Goal: Task Accomplishment & Management: Use online tool/utility

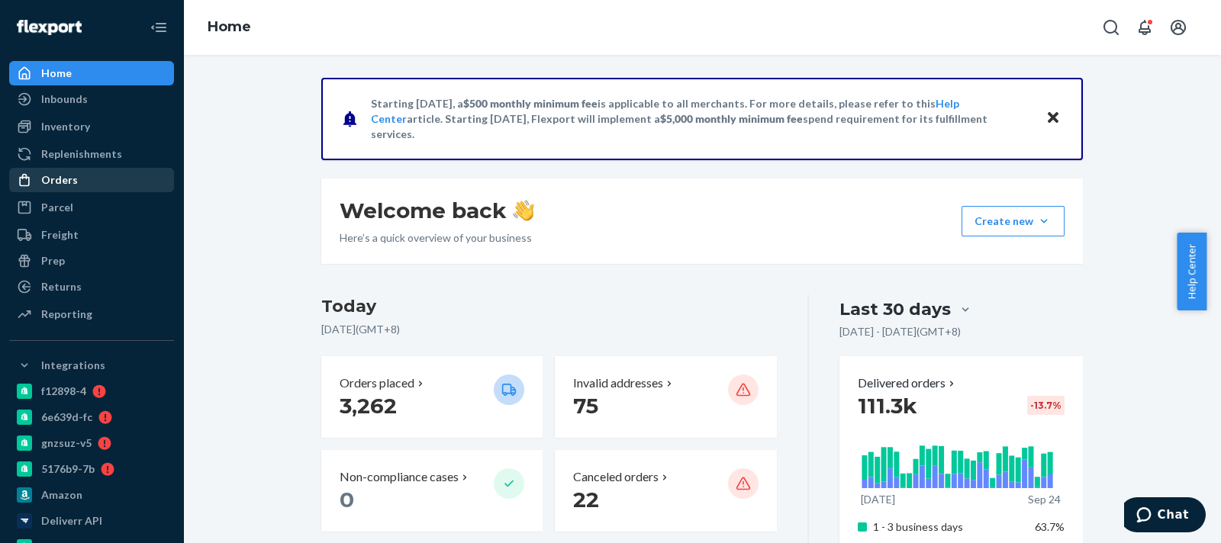
click at [60, 176] on div "Orders" at bounding box center [59, 179] width 37 height 15
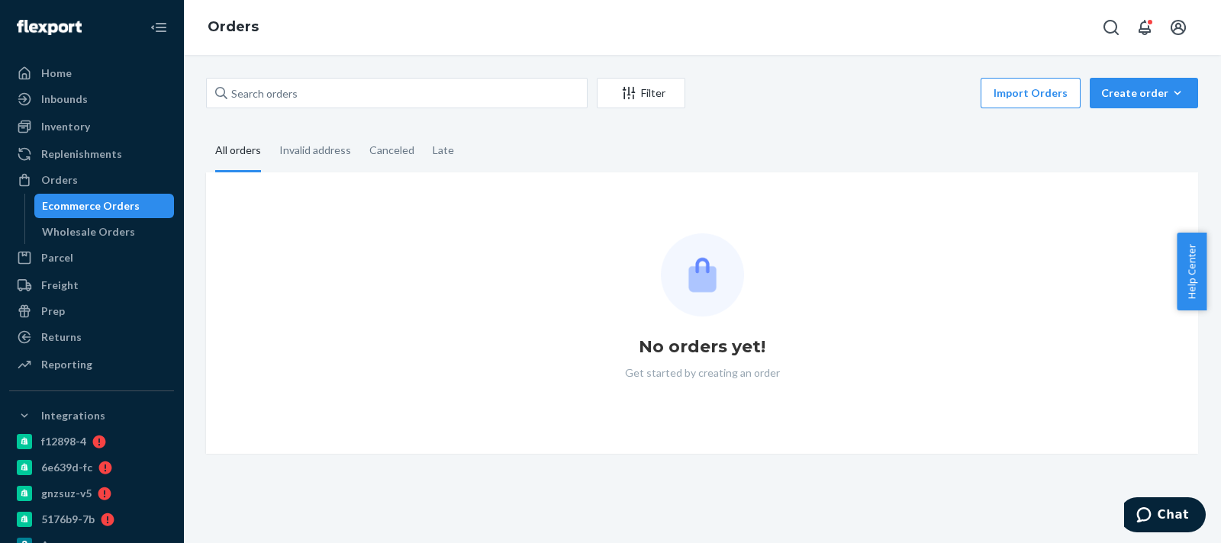
click at [69, 208] on div "Ecommerce Orders" at bounding box center [91, 205] width 98 height 15
click at [411, 55] on div "Filter Import Orders Create order Ecommerce order Removal order All orders Inva…" at bounding box center [702, 299] width 1038 height 488
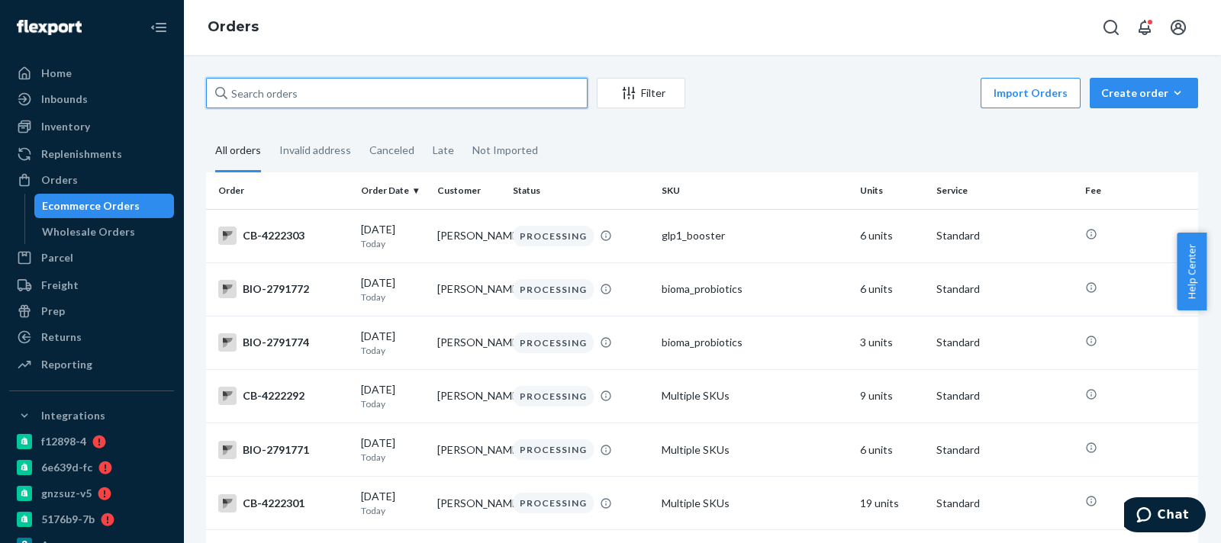
click at [395, 88] on input "text" at bounding box center [397, 93] width 382 height 31
paste input "2705229"
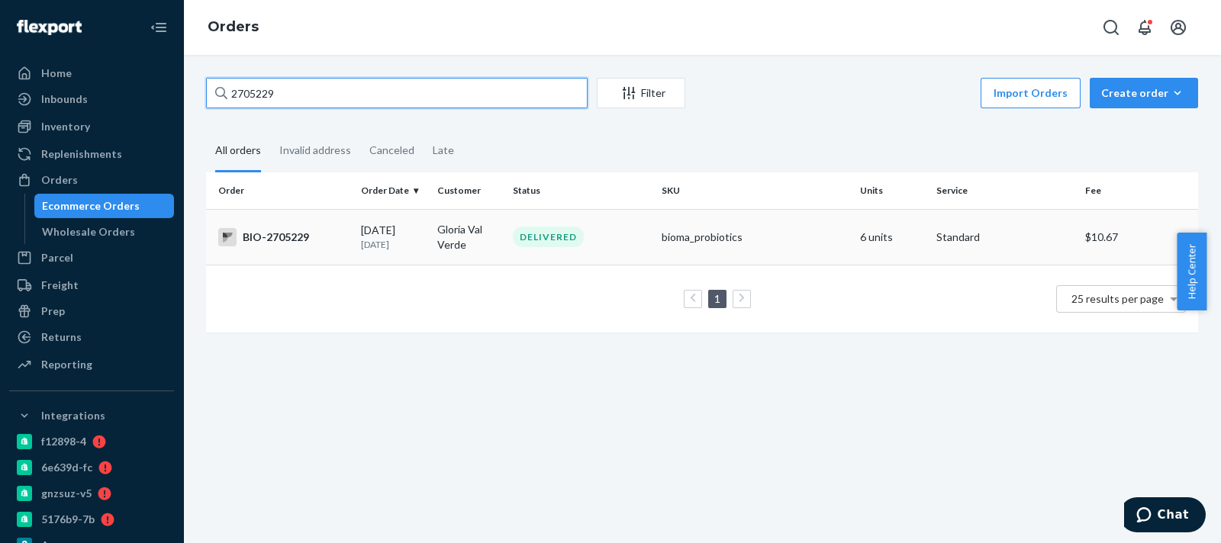
type input "2705229"
click at [473, 221] on td "Gloria Val Verde" at bounding box center [469, 237] width 76 height 56
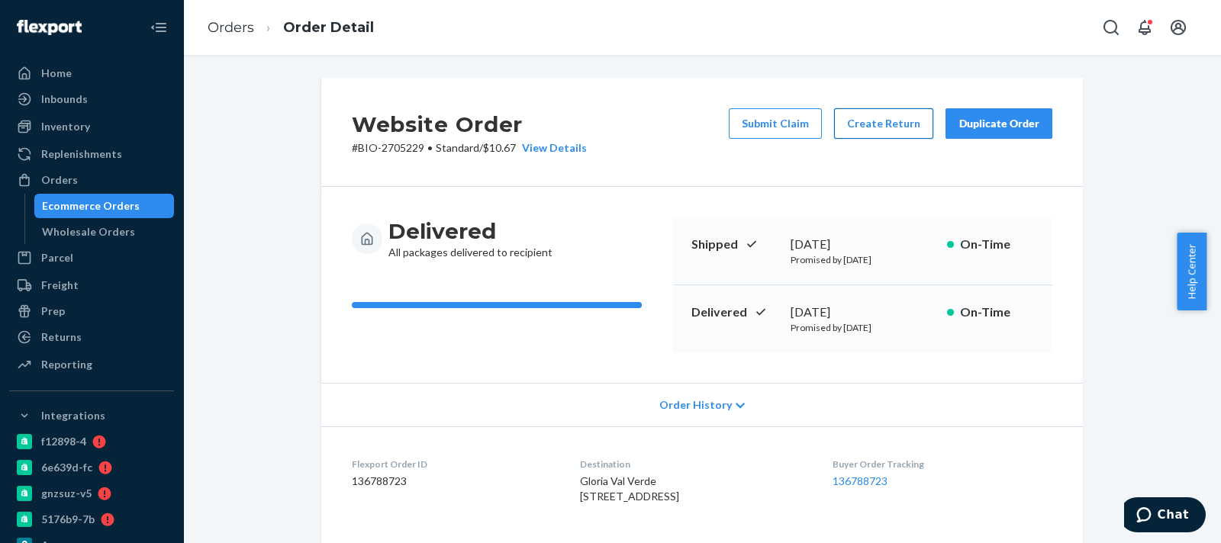
click at [846, 118] on button "Create Return" at bounding box center [883, 123] width 99 height 31
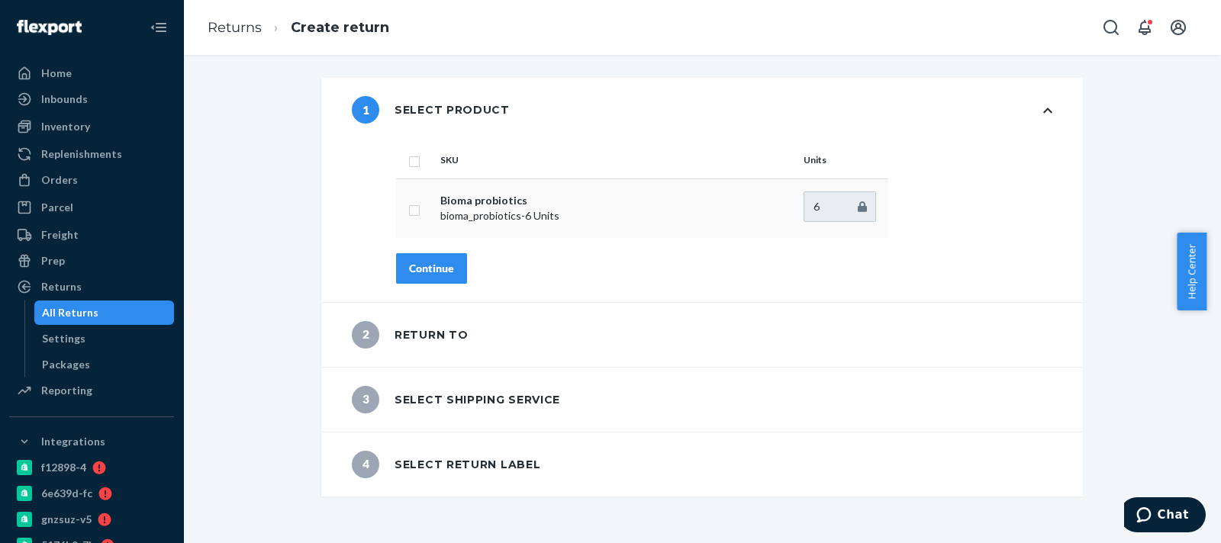
click at [408, 205] on input "checkbox" at bounding box center [414, 209] width 12 height 16
checkbox input "true"
click at [409, 269] on div "Continue" at bounding box center [431, 268] width 45 height 15
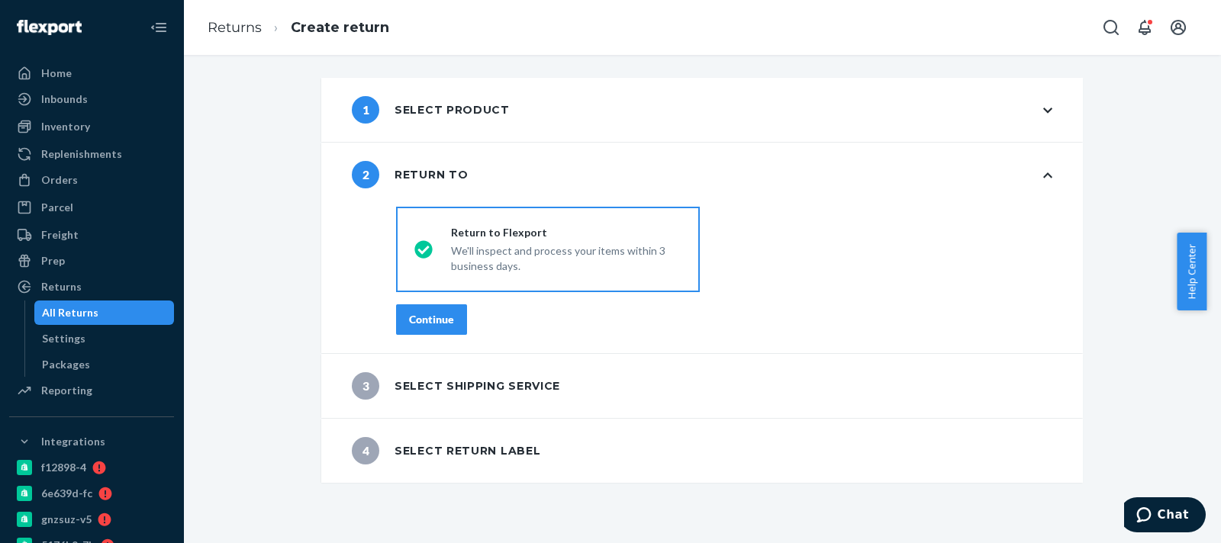
click at [411, 314] on div "Continue" at bounding box center [431, 319] width 45 height 15
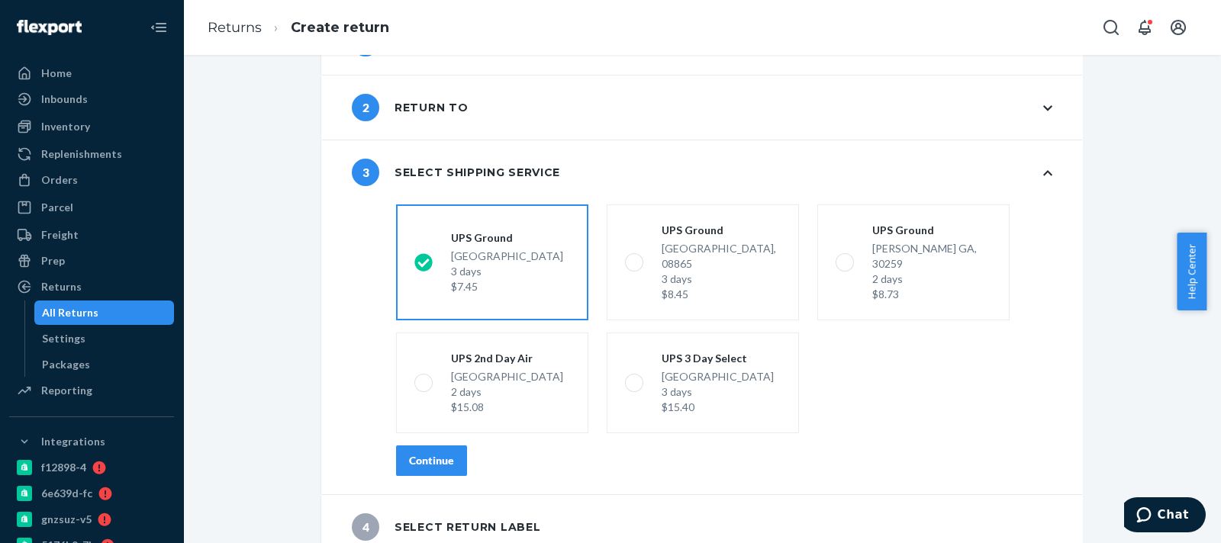
click at [442, 453] on div "Continue" at bounding box center [431, 460] width 45 height 15
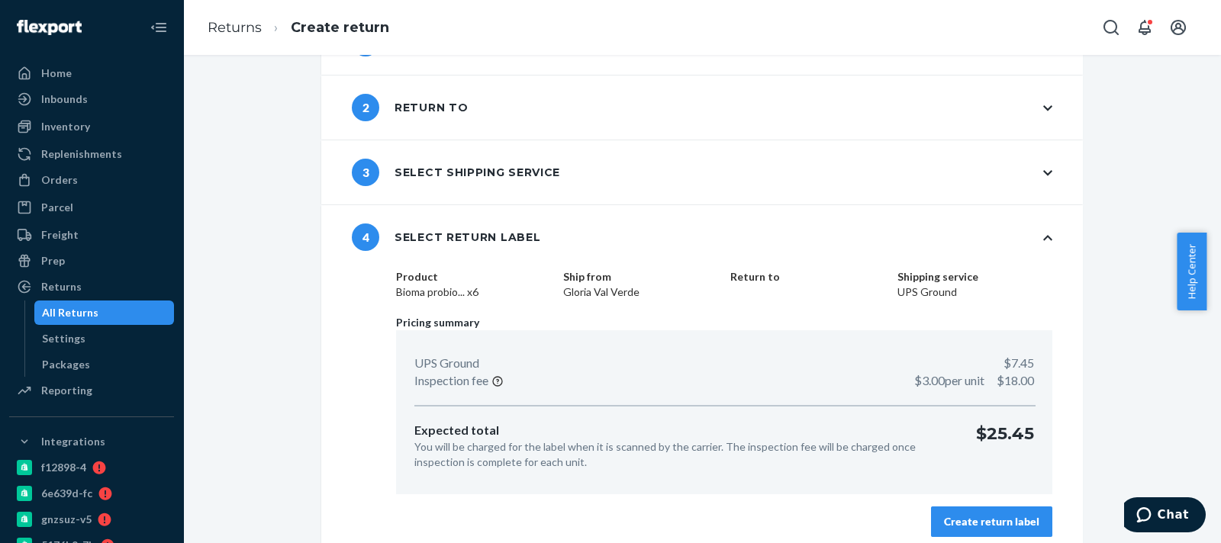
scroll to position [79, 0]
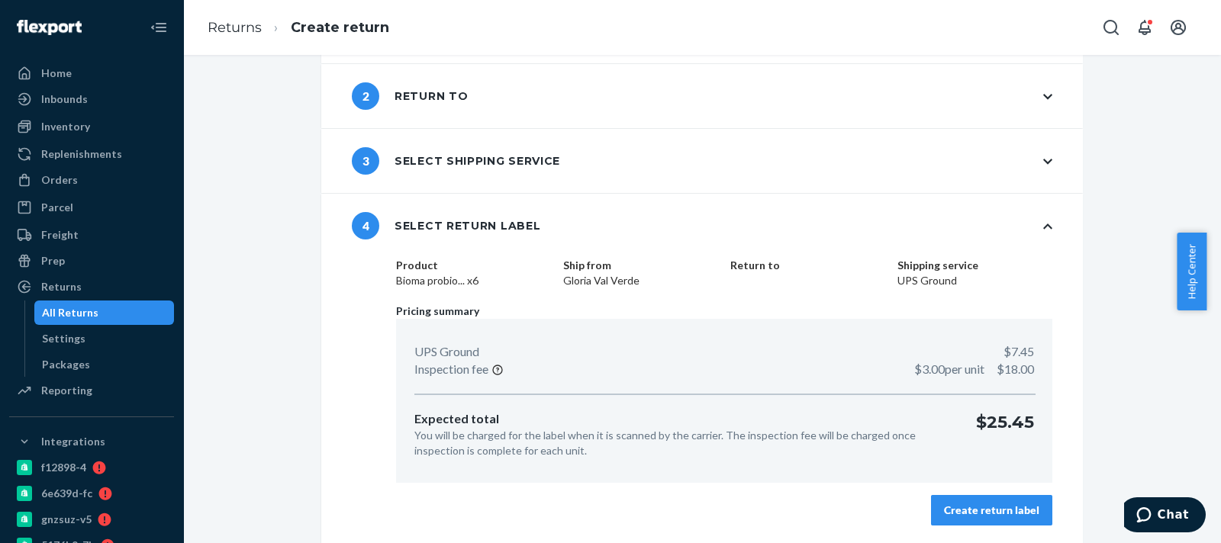
click at [938, 495] on button "Create return label" at bounding box center [991, 510] width 121 height 31
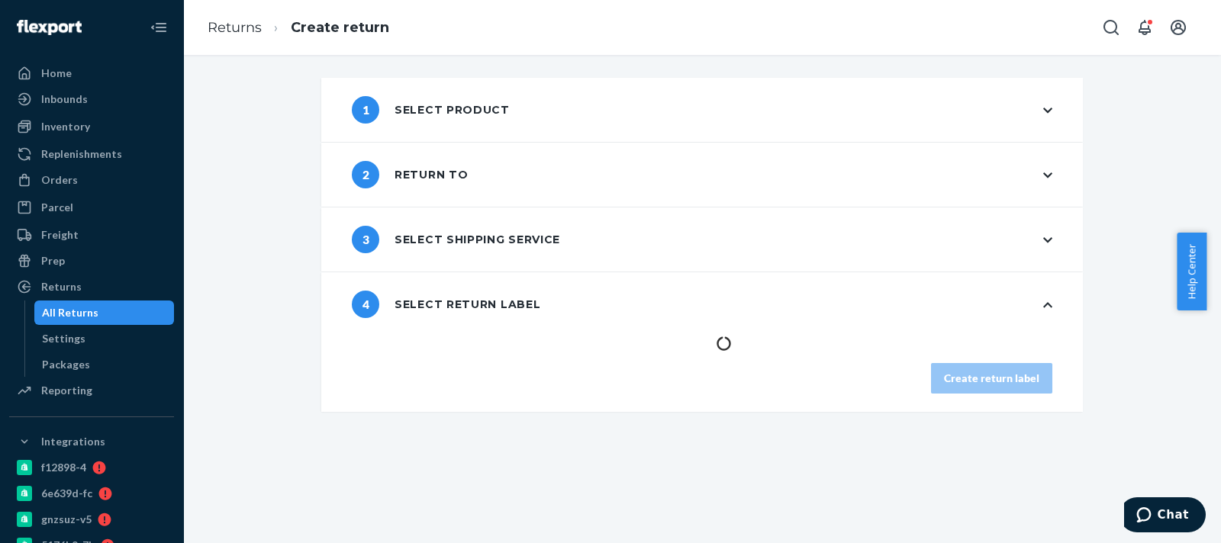
scroll to position [0, 0]
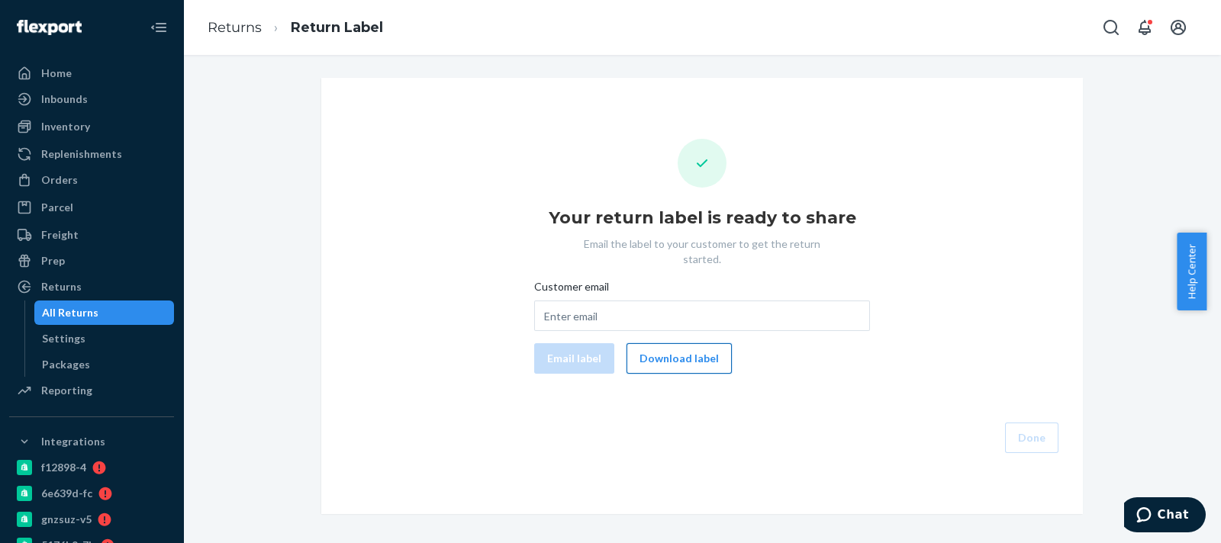
click at [706, 356] on button "Download label" at bounding box center [679, 358] width 105 height 31
